Goal: Task Accomplishment & Management: Use online tool/utility

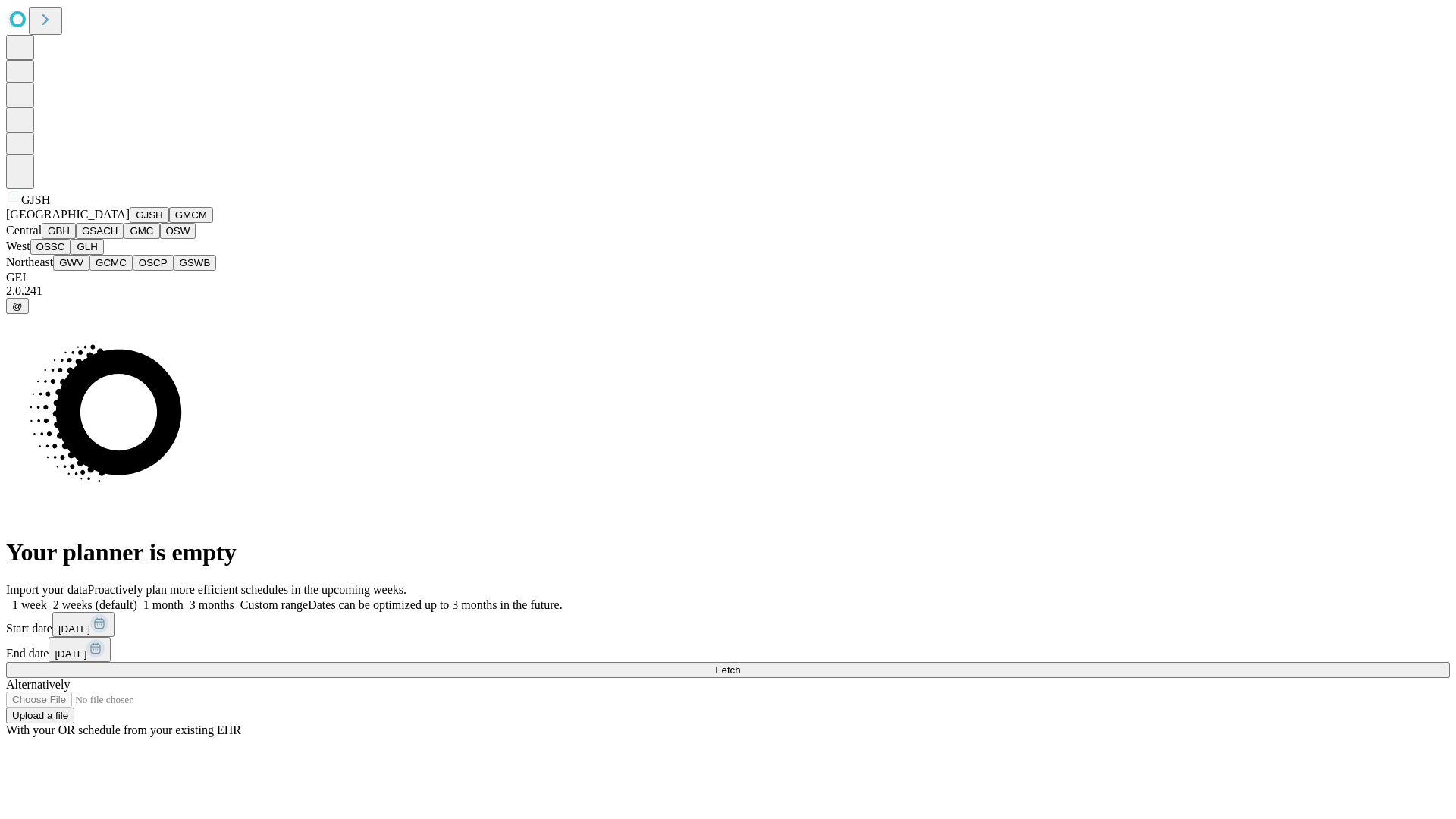
click at [130, 223] on button "GJSH" at bounding box center [149, 215] width 40 height 16
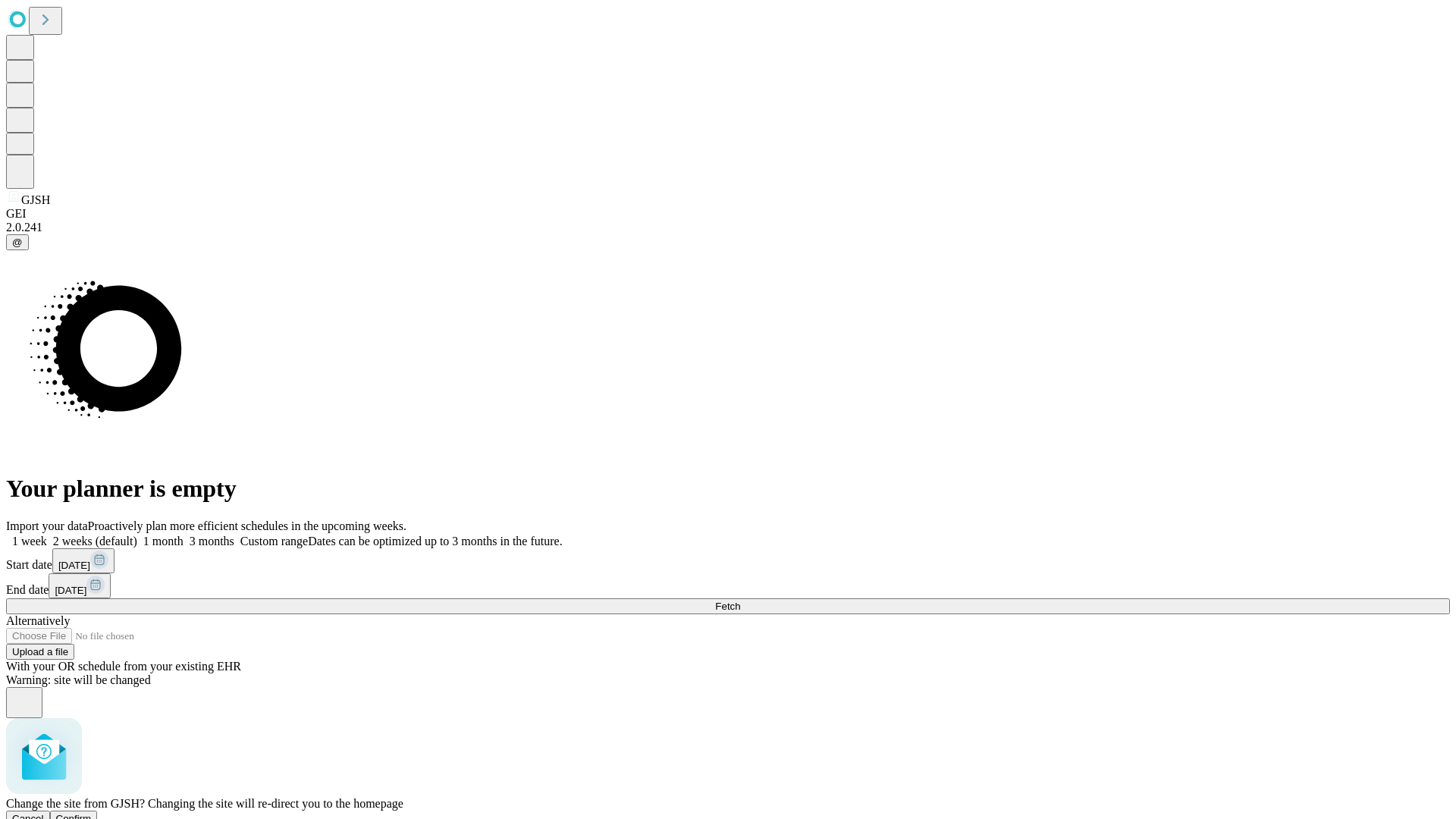
click at [92, 813] on span "Confirm" at bounding box center [74, 818] width 36 height 11
click at [47, 534] on label "1 week" at bounding box center [26, 541] width 41 height 13
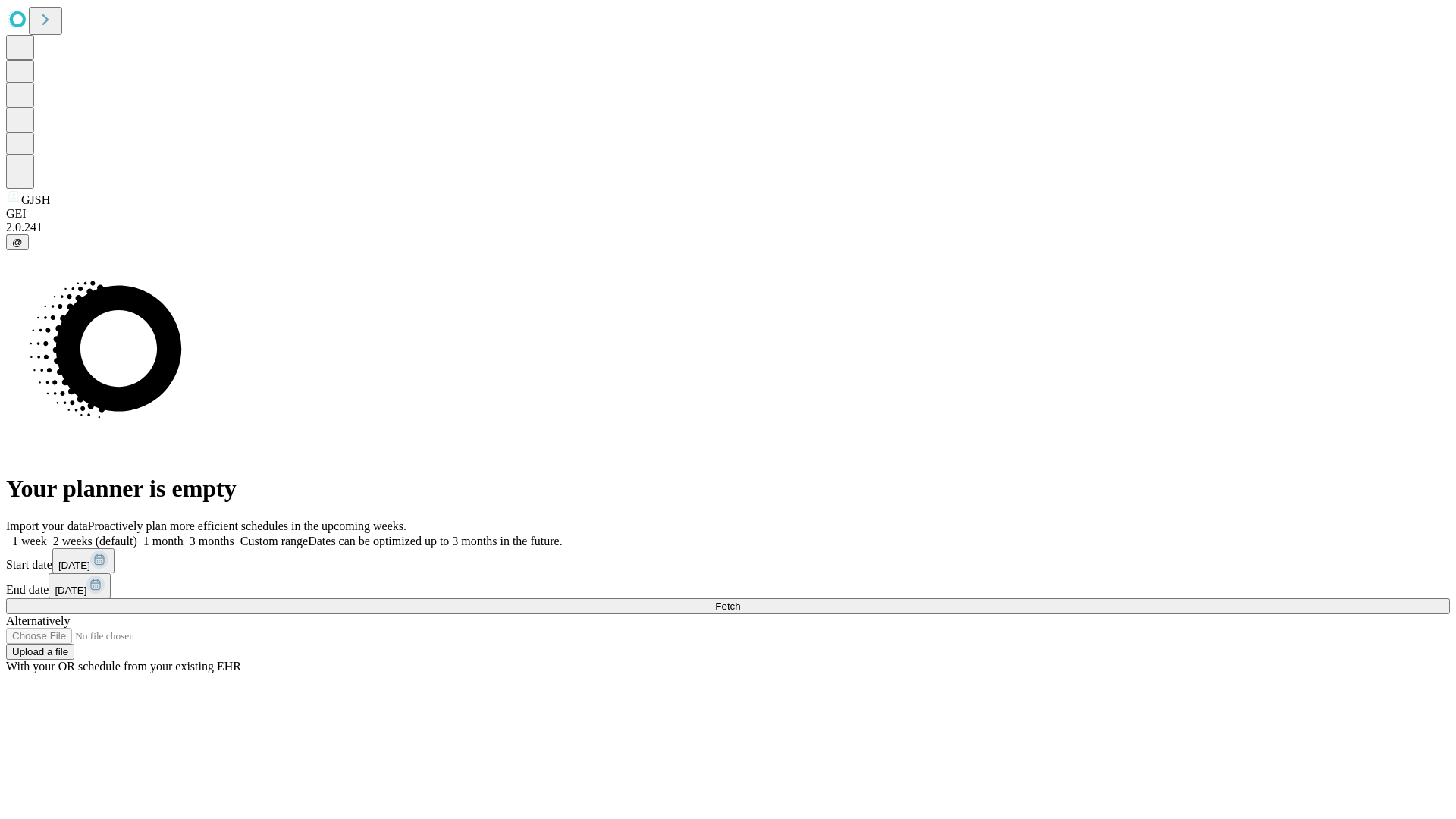
click at [741, 601] on span "Fetch" at bounding box center [728, 607] width 25 height 11
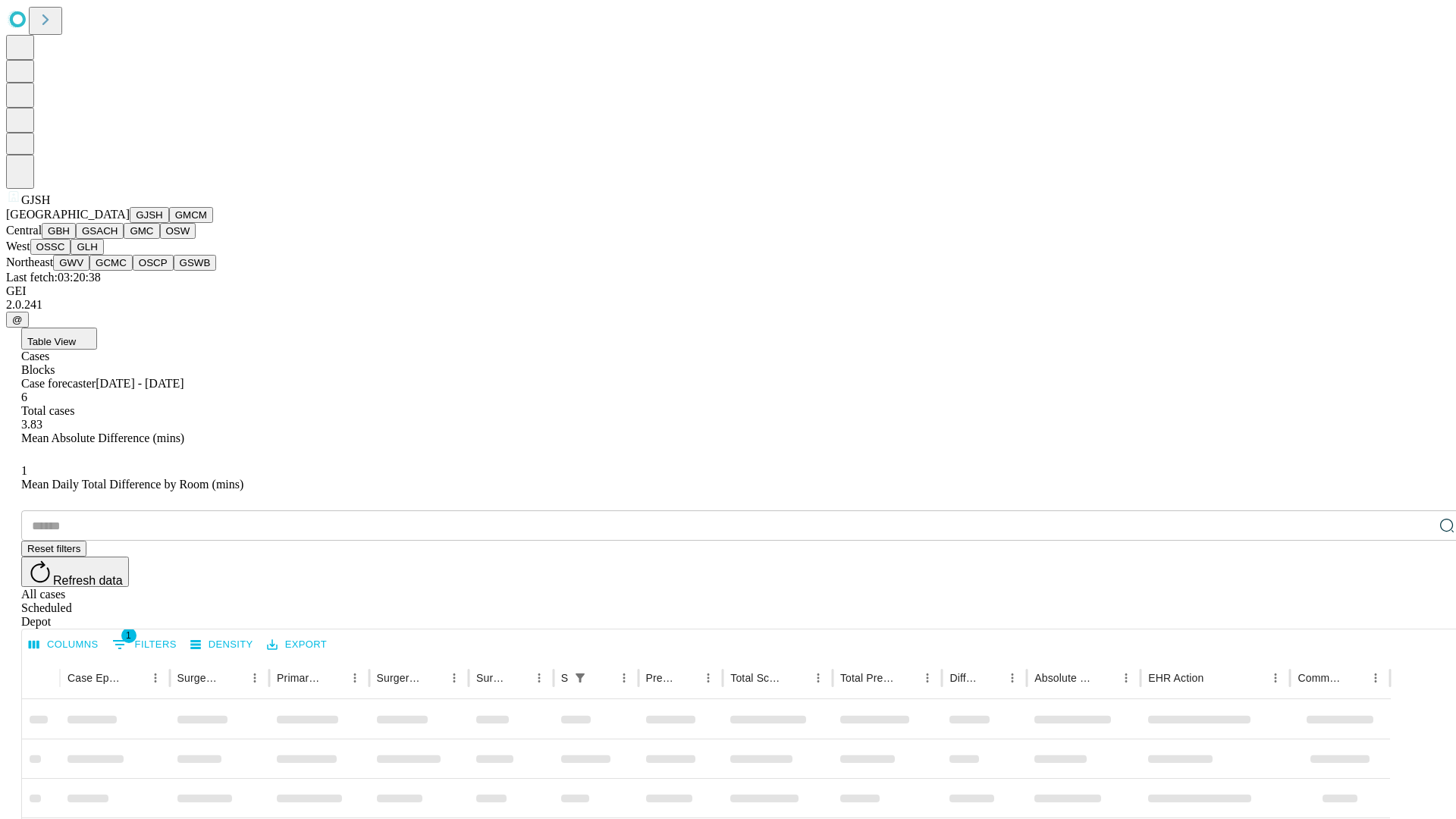
click at [170, 223] on button "GMCM" at bounding box center [191, 215] width 44 height 16
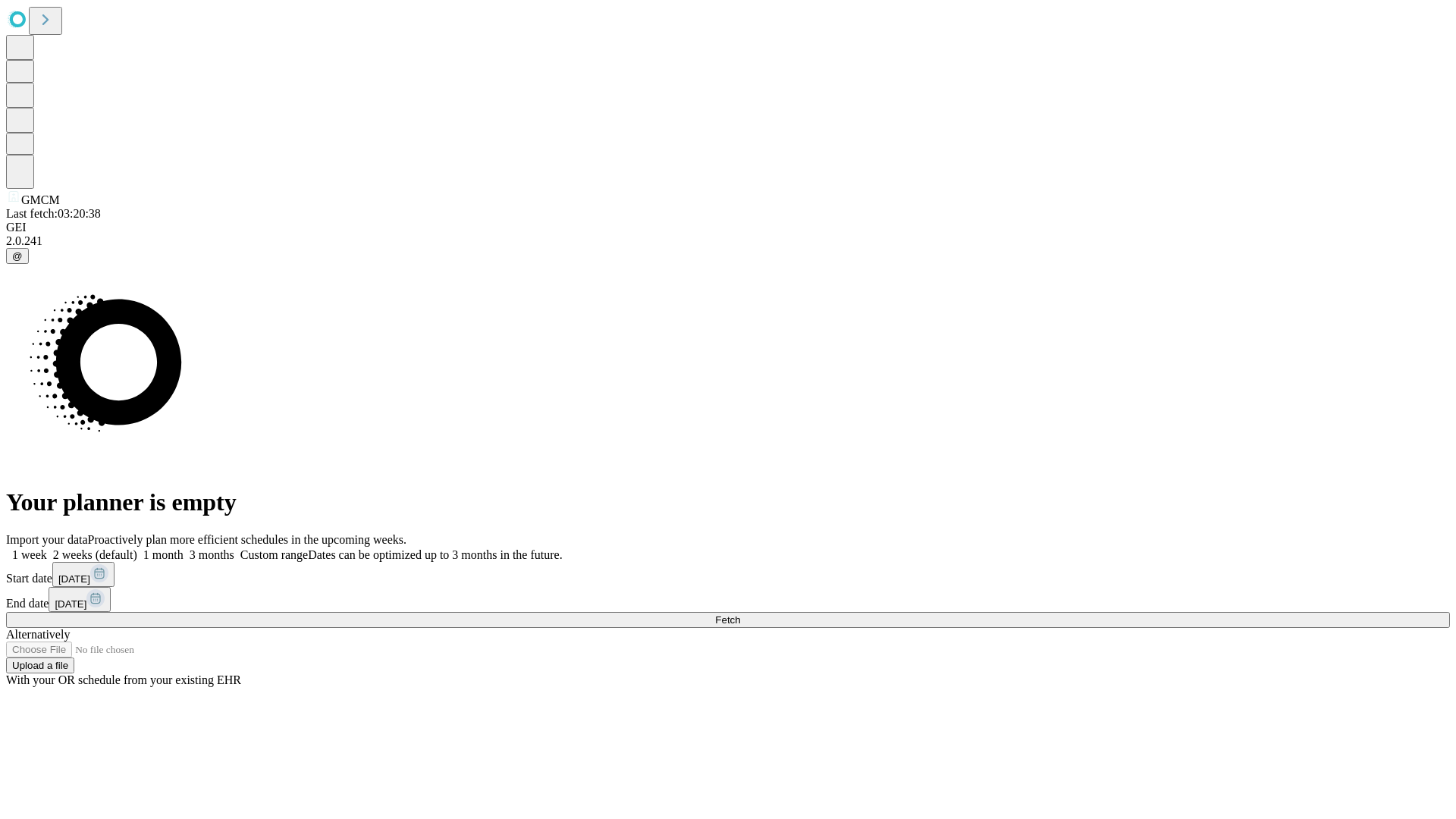
click at [47, 548] on label "1 week" at bounding box center [26, 555] width 41 height 13
click at [741, 614] on span "Fetch" at bounding box center [728, 620] width 25 height 11
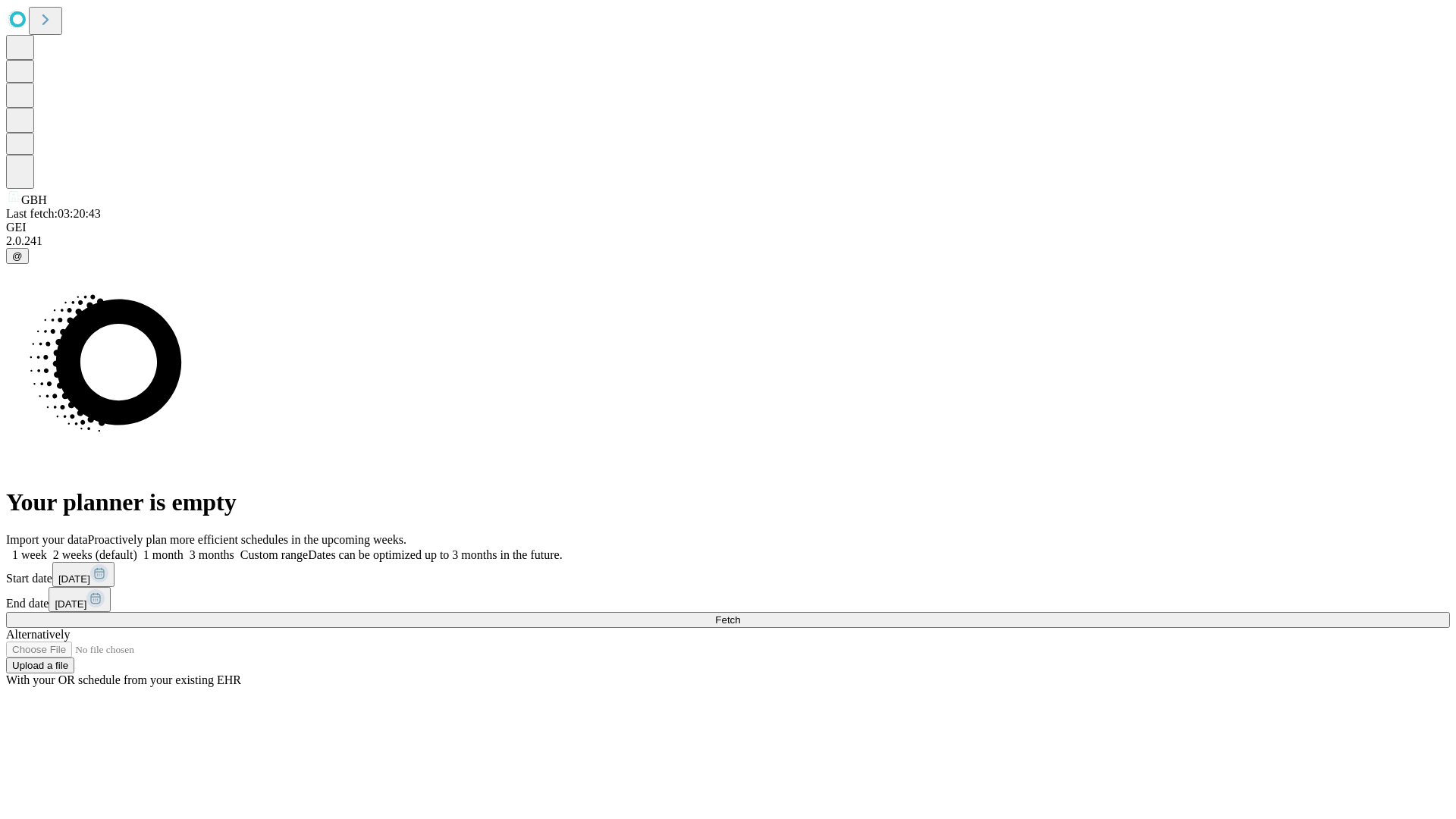
click at [47, 548] on label "1 week" at bounding box center [26, 555] width 41 height 13
click at [741, 614] on span "Fetch" at bounding box center [728, 620] width 25 height 11
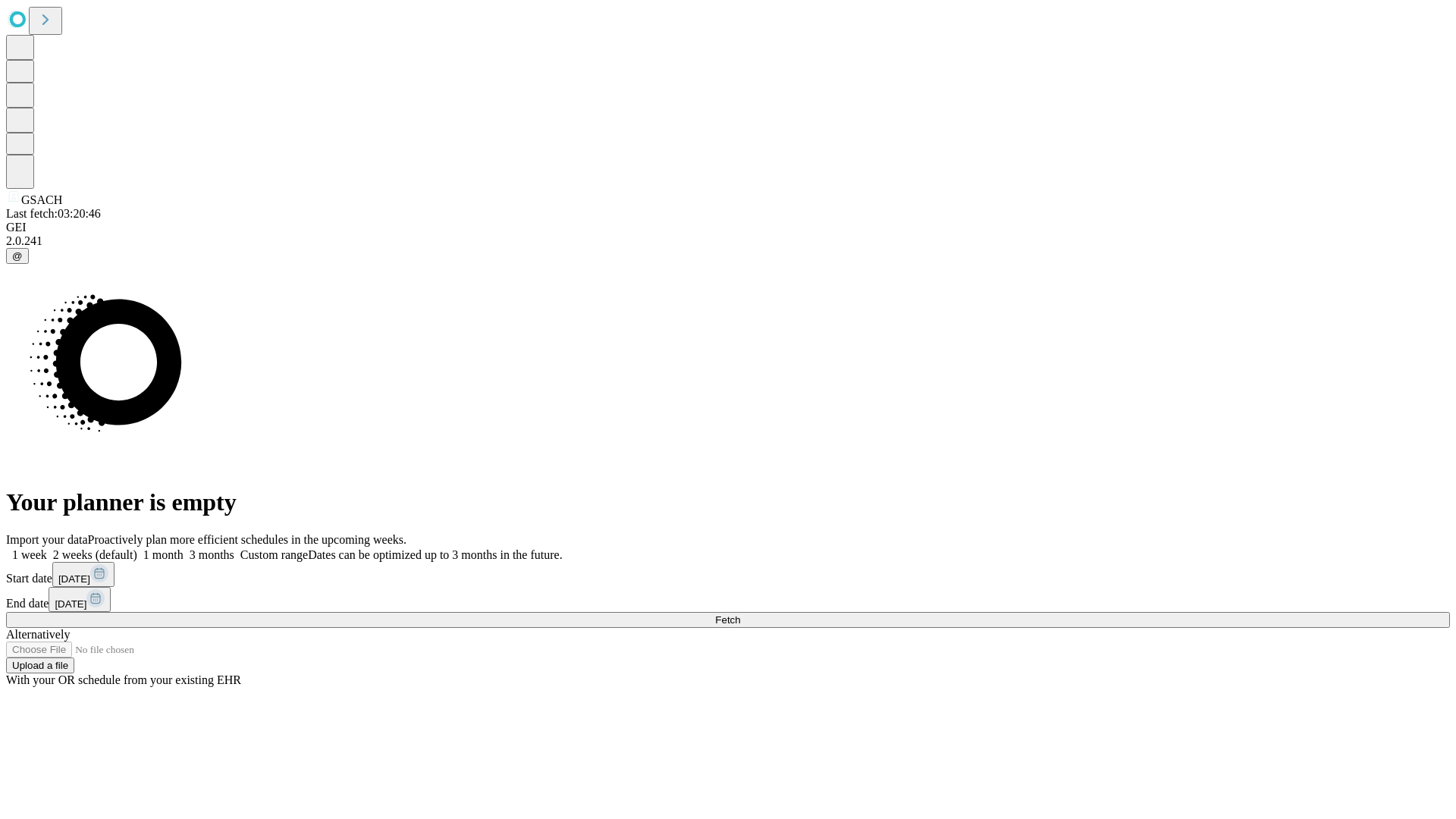
click at [47, 548] on label "1 week" at bounding box center [26, 555] width 41 height 13
click at [741, 614] on span "Fetch" at bounding box center [728, 620] width 25 height 11
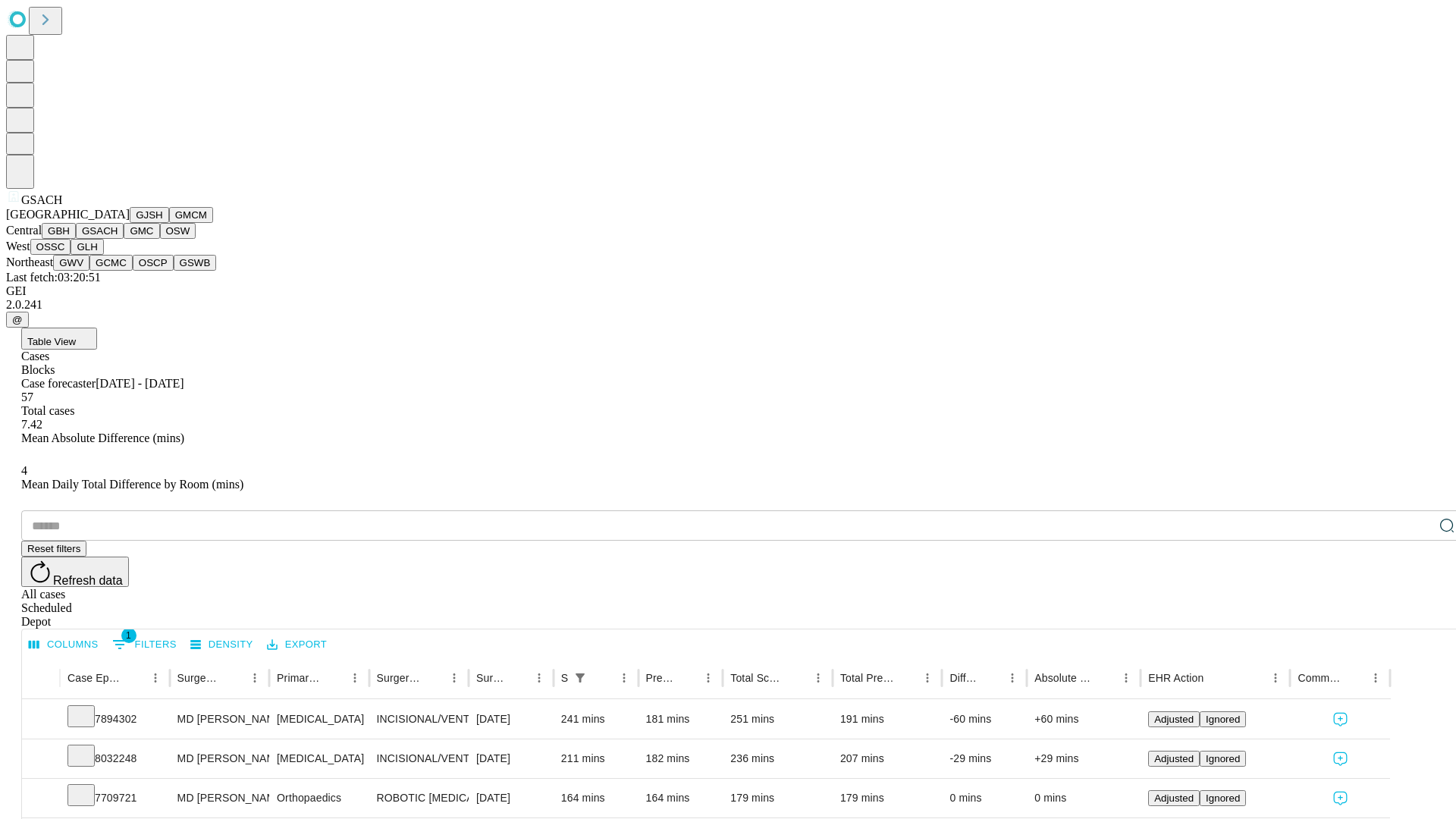
click at [123, 239] on button "GMC" at bounding box center [141, 231] width 36 height 16
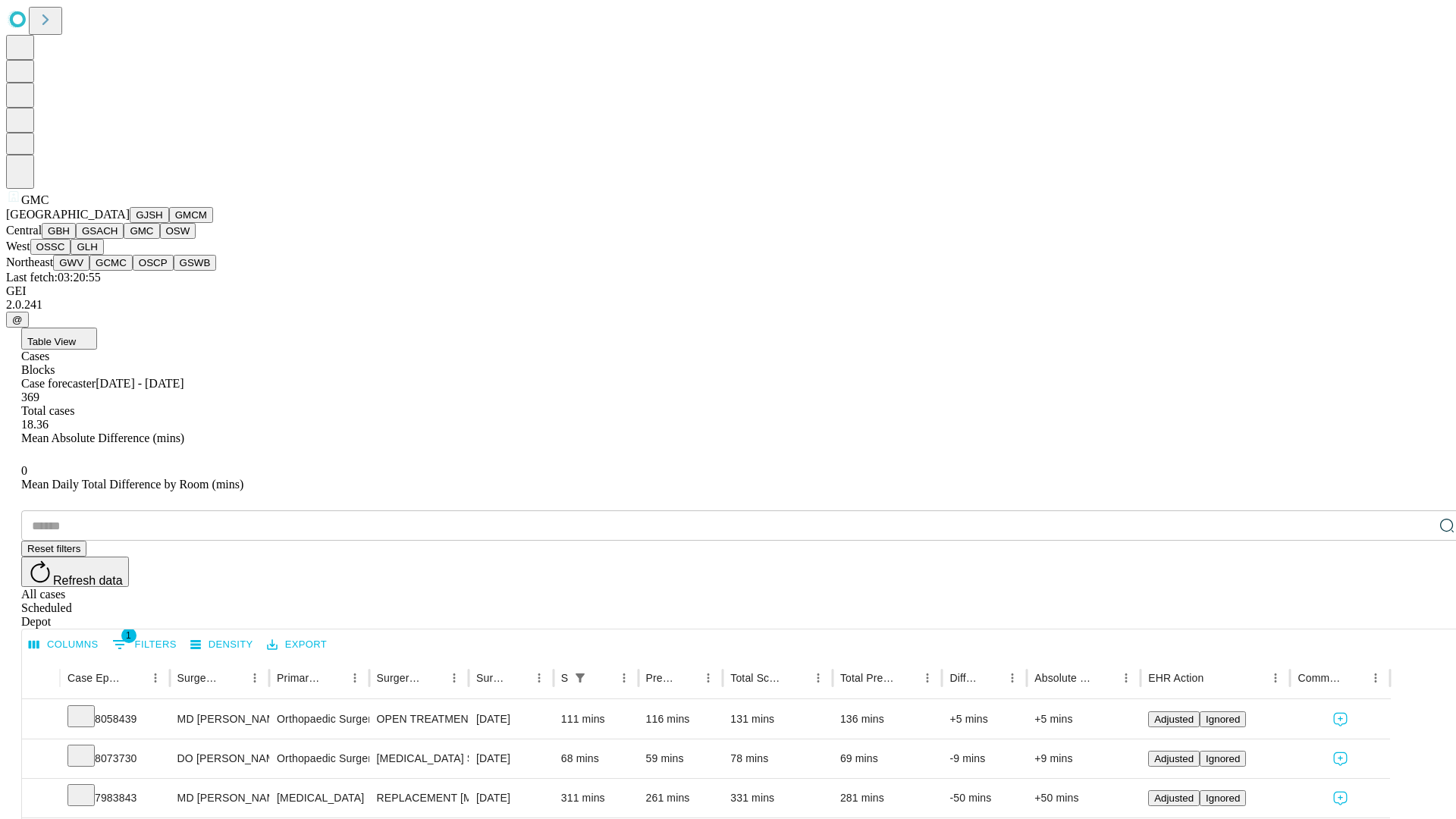
click at [160, 239] on button "OSW" at bounding box center [178, 231] width 37 height 16
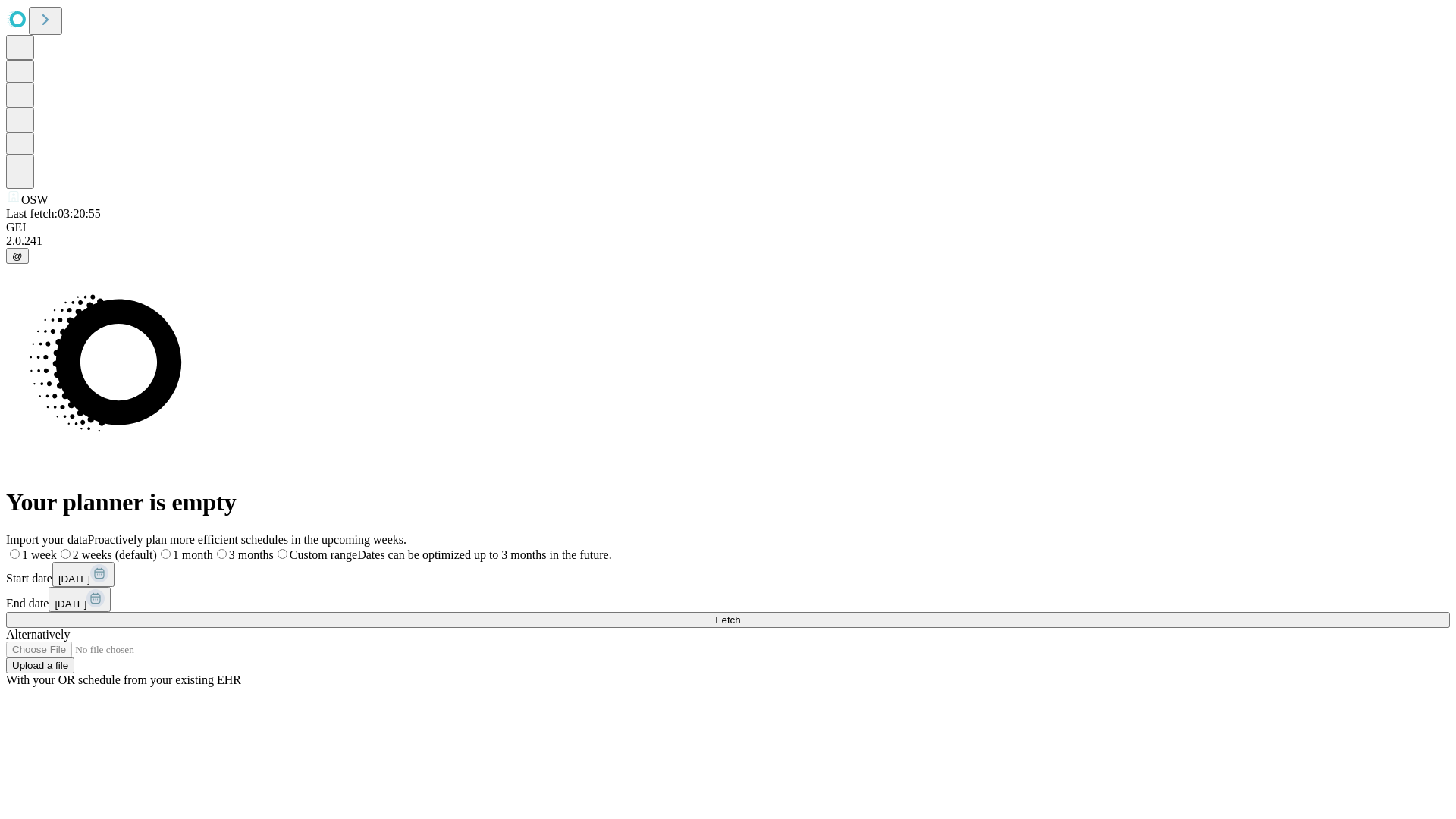
click at [57, 548] on label "1 week" at bounding box center [31, 555] width 51 height 13
click at [741, 614] on span "Fetch" at bounding box center [728, 620] width 25 height 11
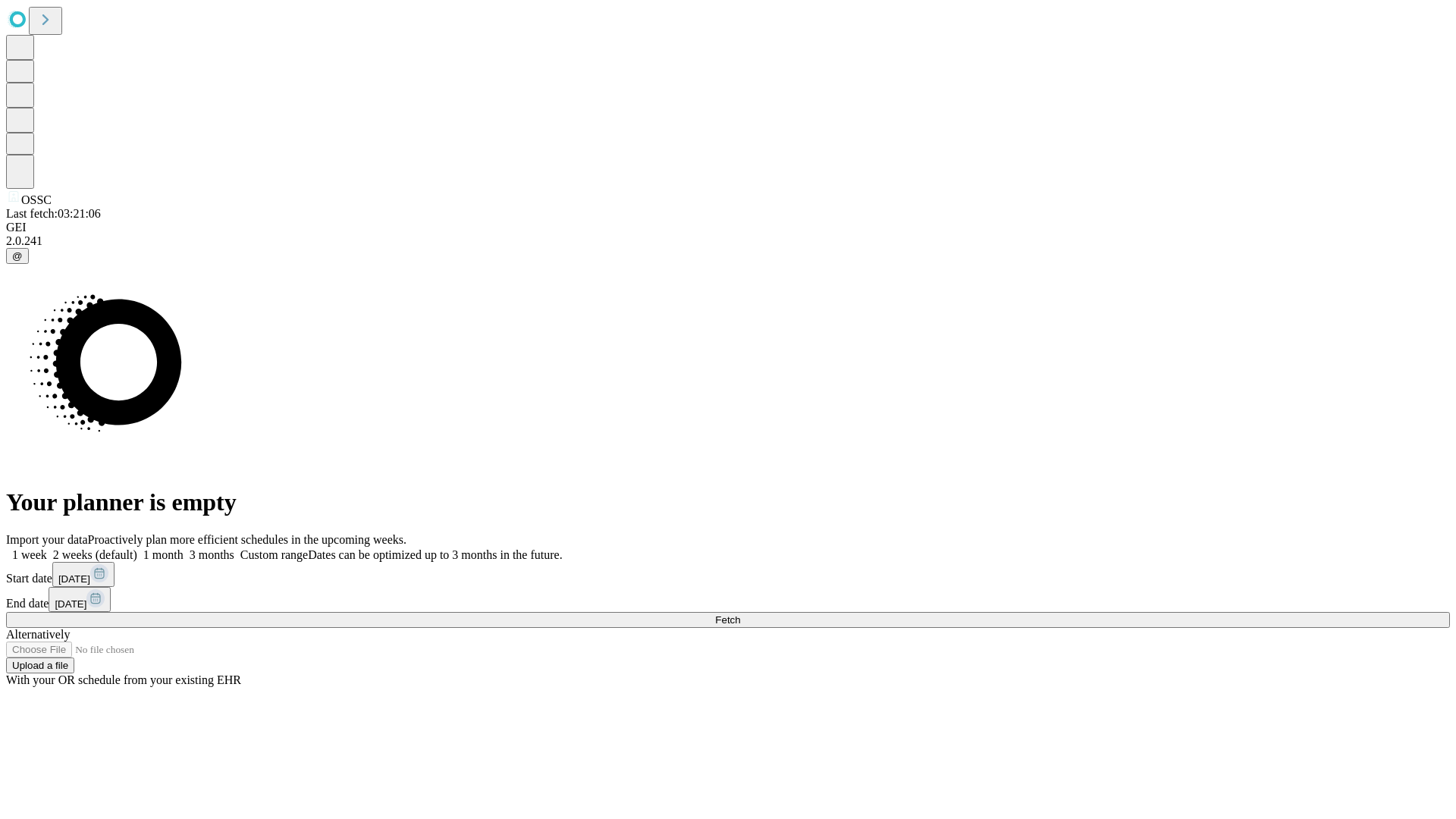
click at [47, 548] on label "1 week" at bounding box center [26, 555] width 41 height 13
click at [741, 614] on span "Fetch" at bounding box center [728, 620] width 25 height 11
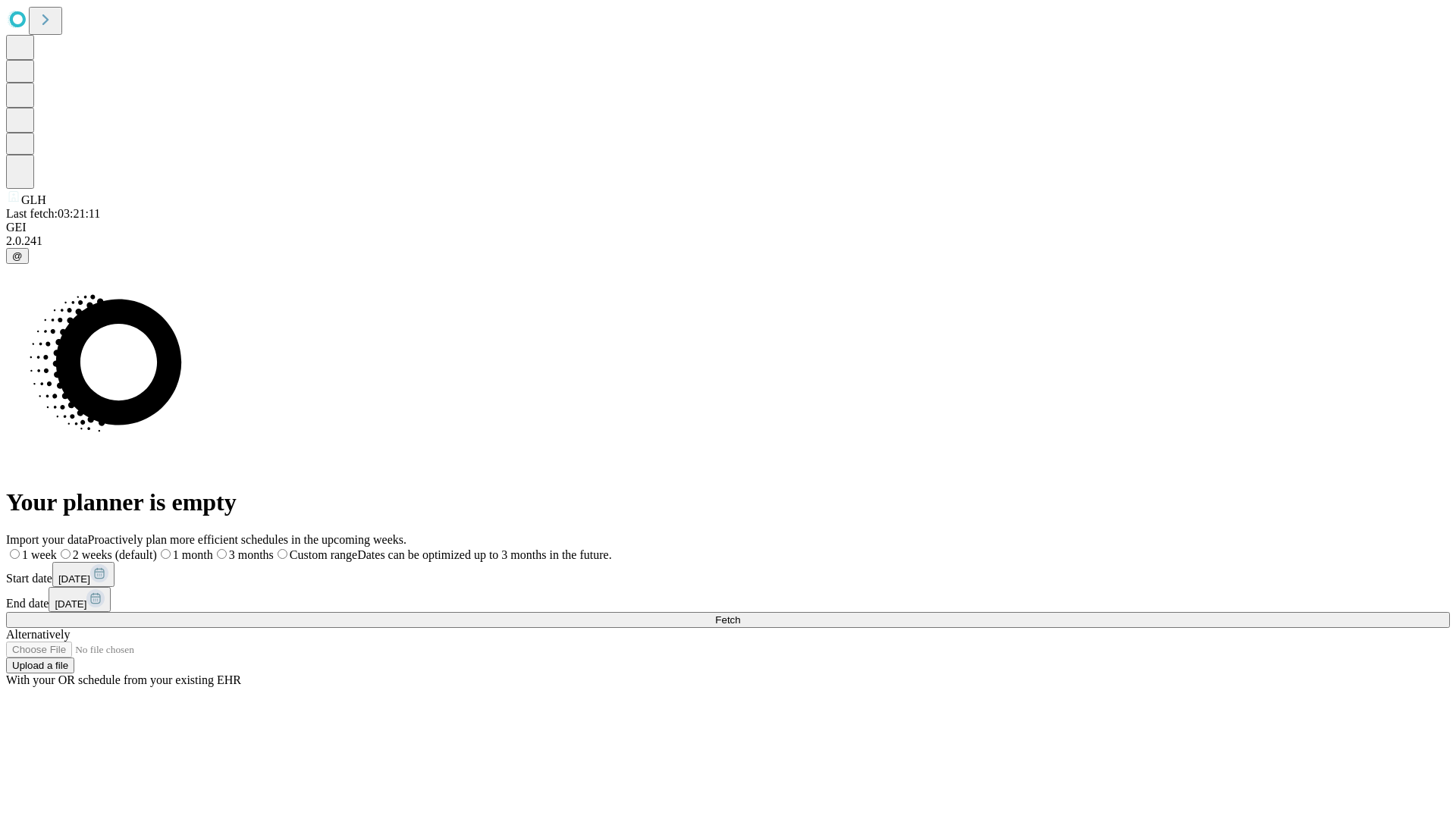
click at [57, 548] on label "1 week" at bounding box center [31, 555] width 51 height 13
click at [741, 614] on span "Fetch" at bounding box center [728, 620] width 25 height 11
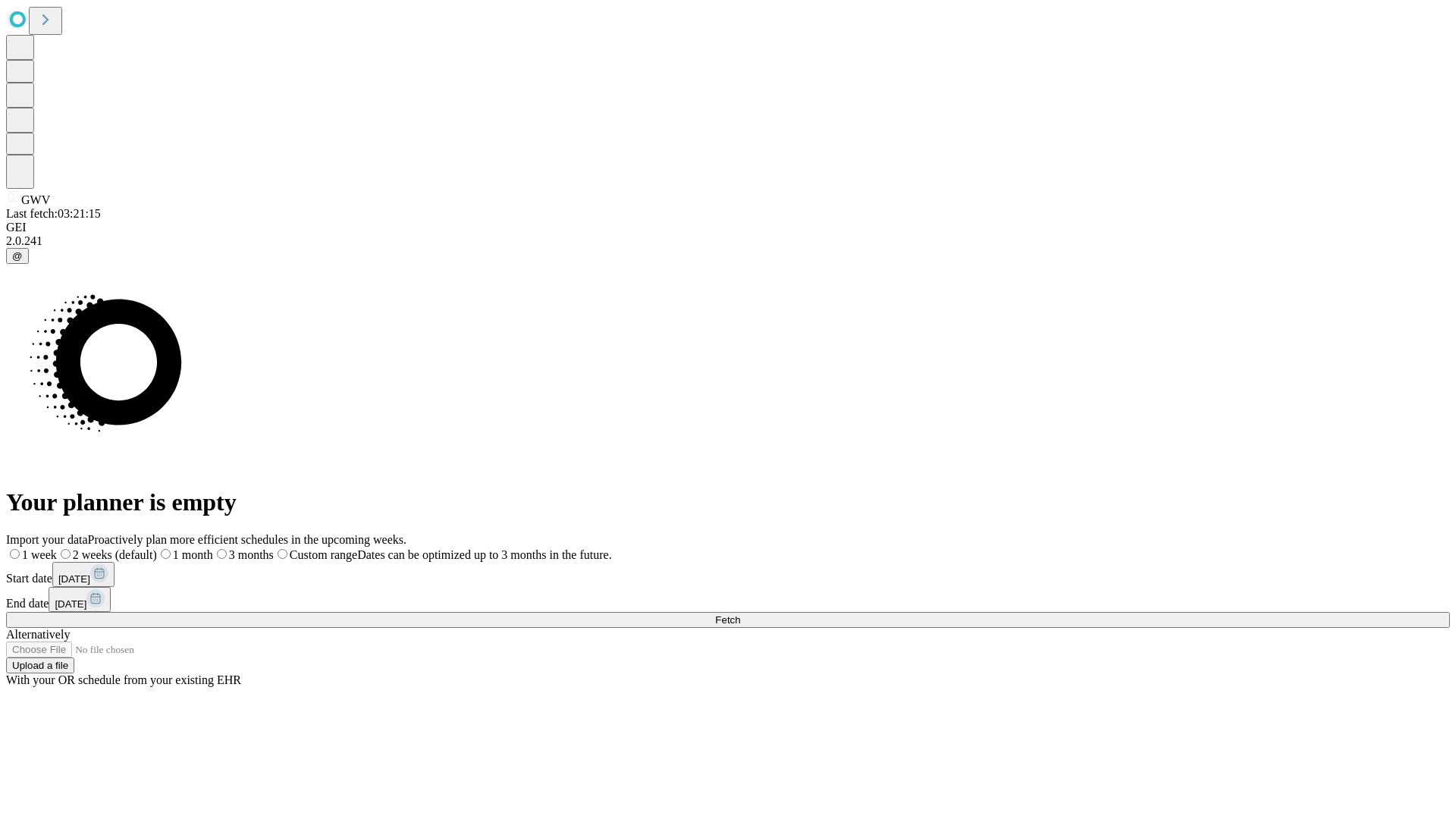
click at [57, 548] on label "1 week" at bounding box center [31, 555] width 51 height 13
click at [741, 614] on span "Fetch" at bounding box center [728, 620] width 25 height 11
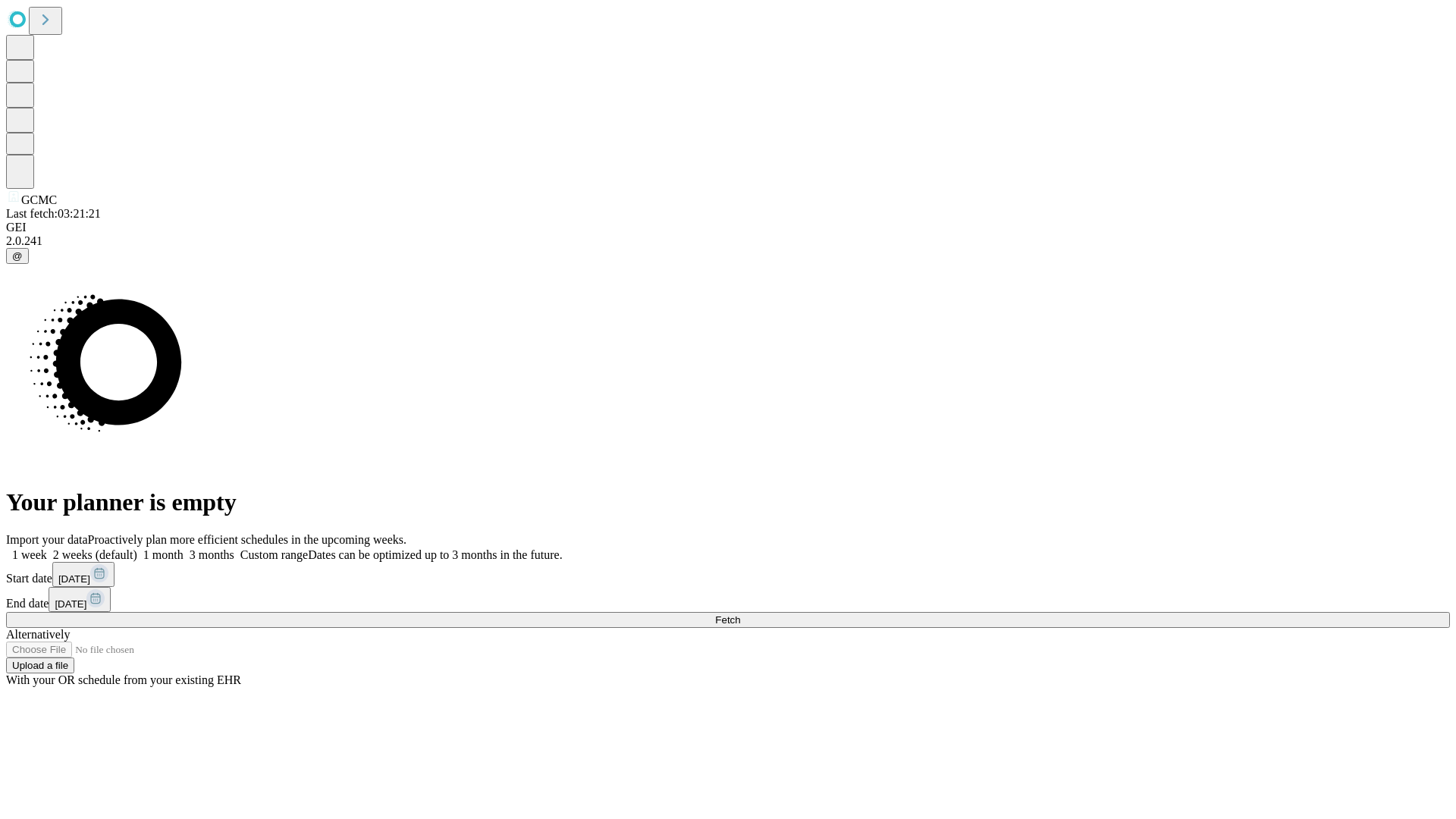
click at [47, 548] on label "1 week" at bounding box center [26, 555] width 41 height 13
click at [741, 614] on span "Fetch" at bounding box center [728, 620] width 25 height 11
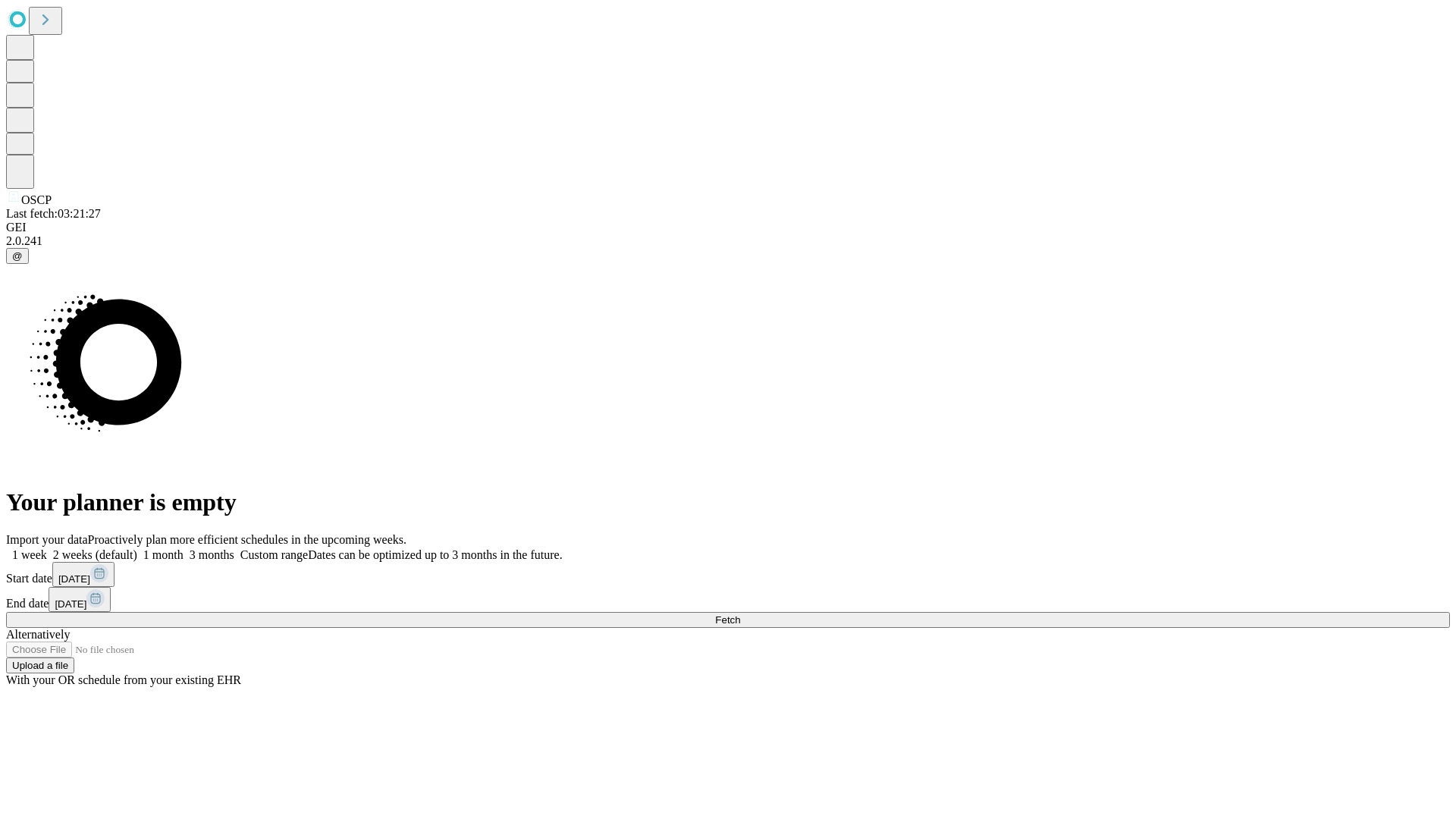
click at [47, 548] on label "1 week" at bounding box center [26, 555] width 41 height 13
click at [741, 614] on span "Fetch" at bounding box center [728, 620] width 25 height 11
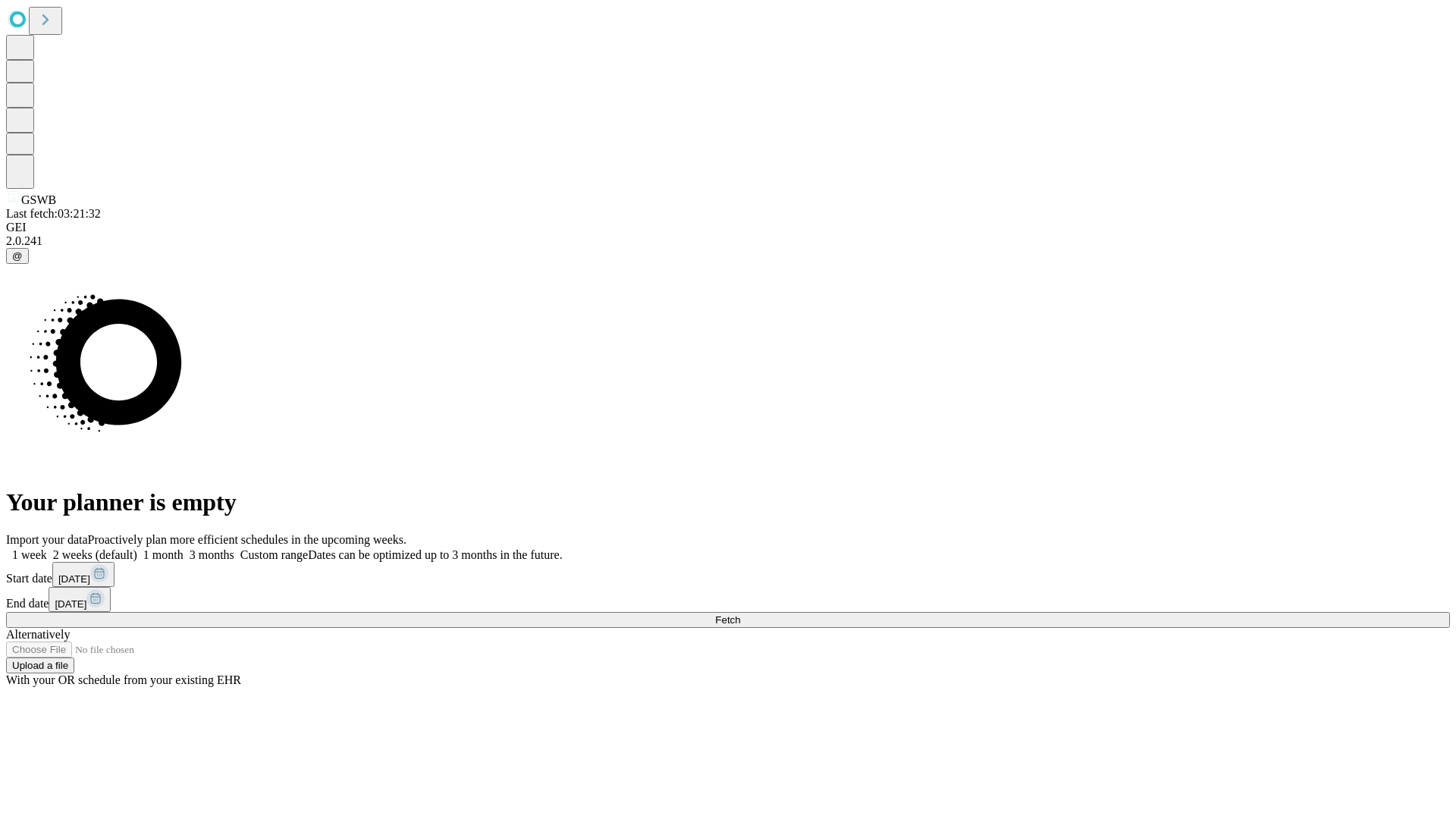
click at [47, 548] on label "1 week" at bounding box center [26, 555] width 41 height 13
click at [741, 614] on span "Fetch" at bounding box center [728, 620] width 25 height 11
